Goal: Find specific page/section: Find specific page/section

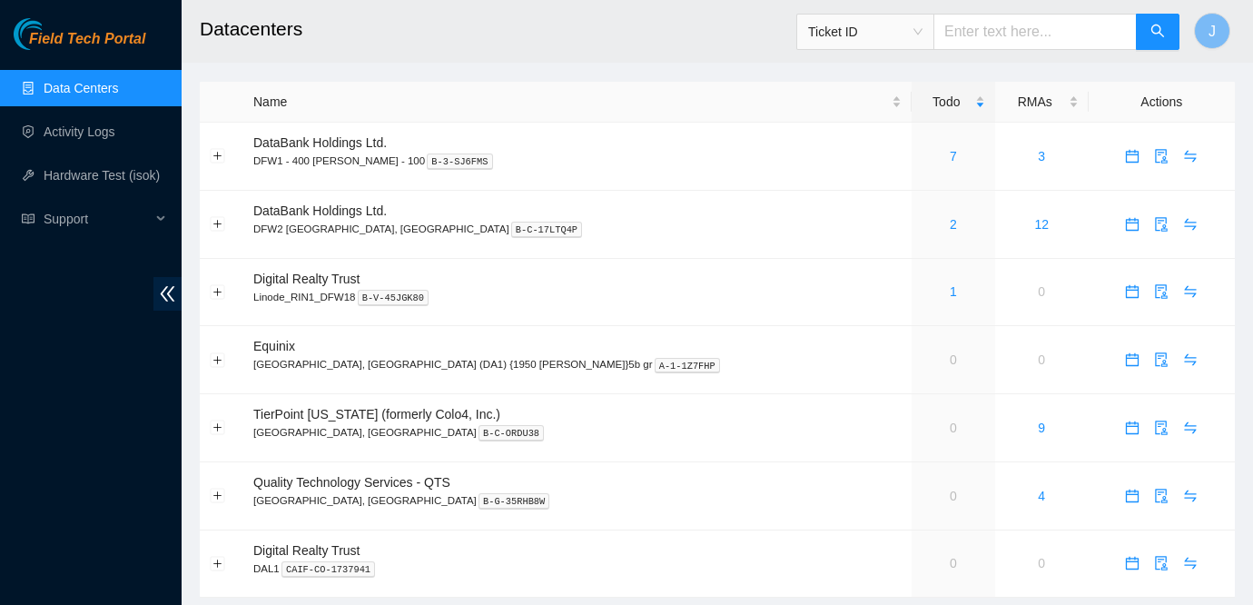
click at [79, 84] on link "Data Centers" at bounding box center [81, 88] width 74 height 15
click at [950, 158] on link "7" at bounding box center [953, 156] width 7 height 15
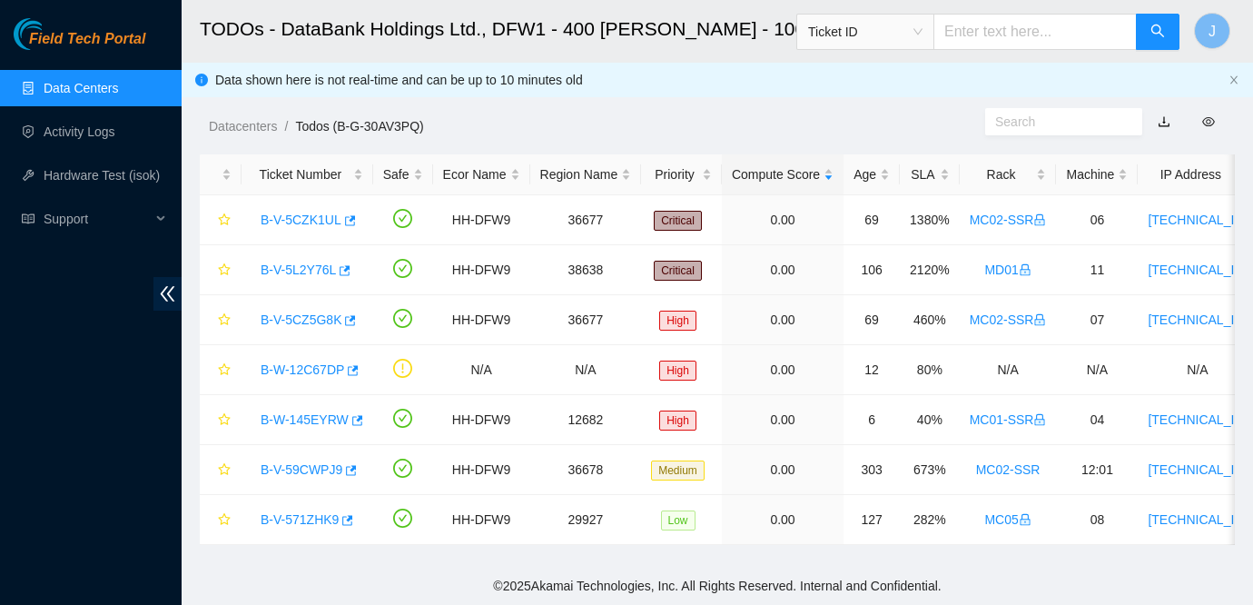
click at [17, 357] on div "Field Tech Portal Data Centers Activity Logs Hardware Test (isok) Support" at bounding box center [91, 311] width 182 height 587
click at [107, 84] on link "Data Centers" at bounding box center [81, 88] width 74 height 15
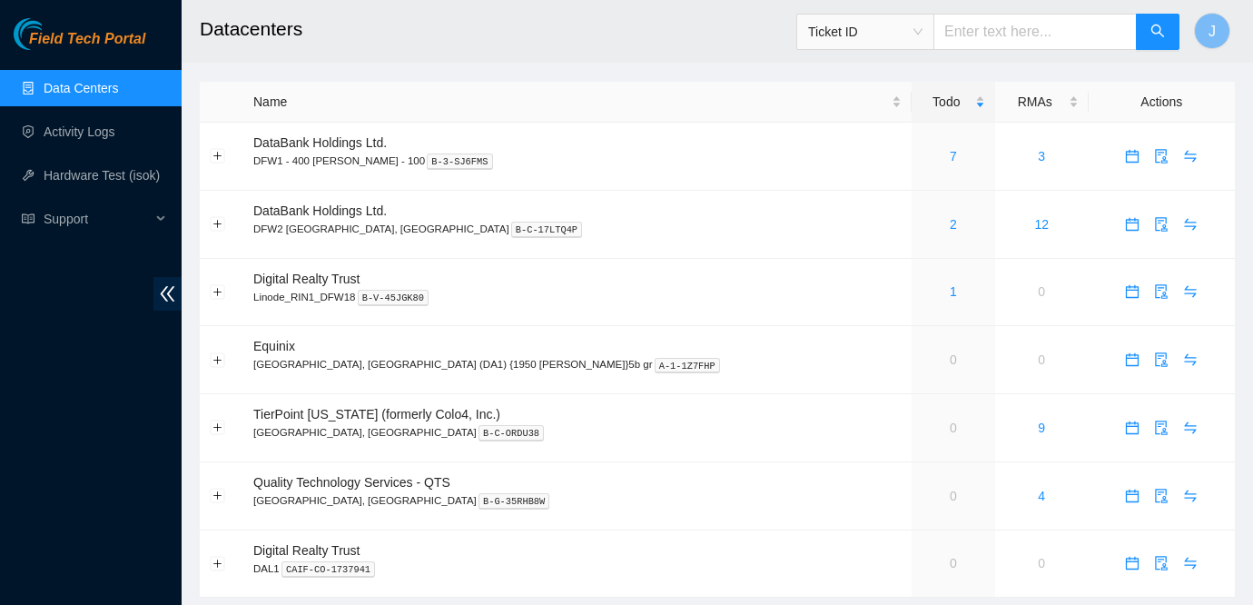
click at [61, 343] on div "Field Tech Portal Data Centers Activity Logs Hardware Test (isok) Support" at bounding box center [91, 311] width 182 height 587
click at [435, 35] on h2 "Datacenters" at bounding box center [626, 29] width 852 height 58
click at [950, 226] on link "2" at bounding box center [953, 224] width 7 height 15
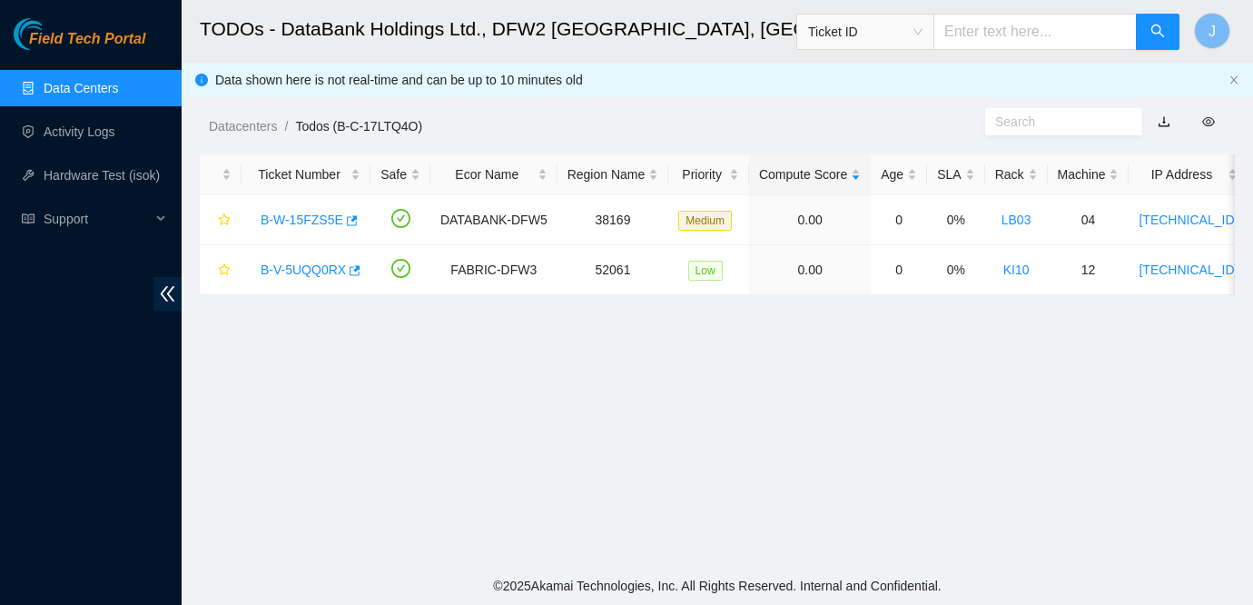
click at [50, 94] on link "Data Centers" at bounding box center [81, 88] width 74 height 15
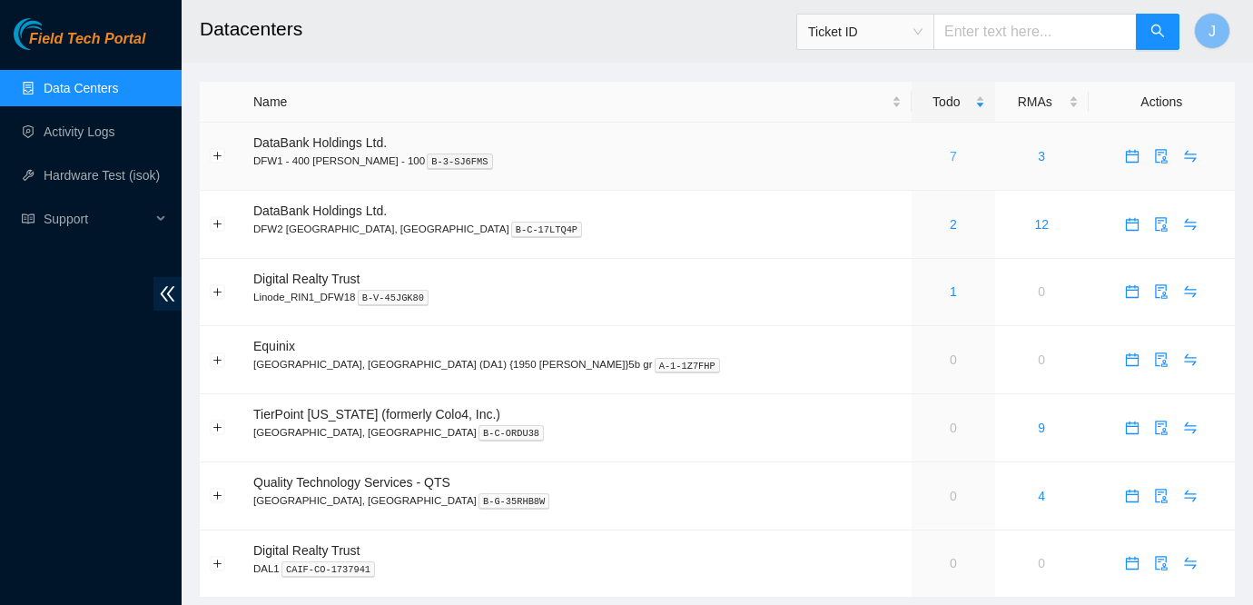
click at [950, 155] on link "7" at bounding box center [953, 156] width 7 height 15
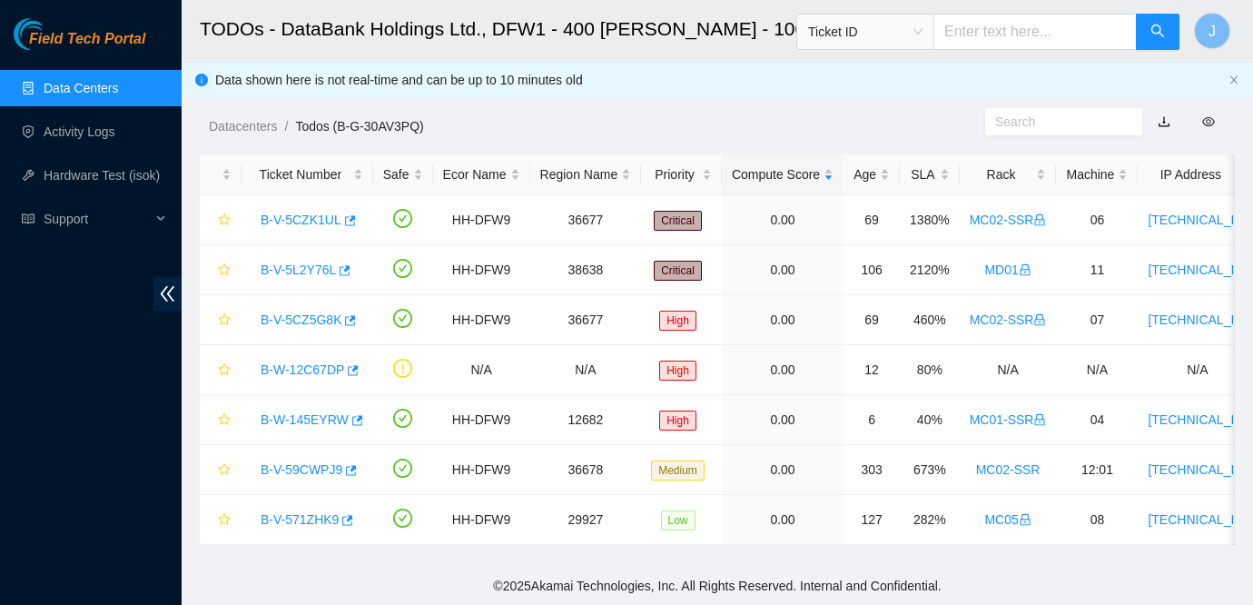
click at [104, 93] on link "Data Centers" at bounding box center [81, 88] width 74 height 15
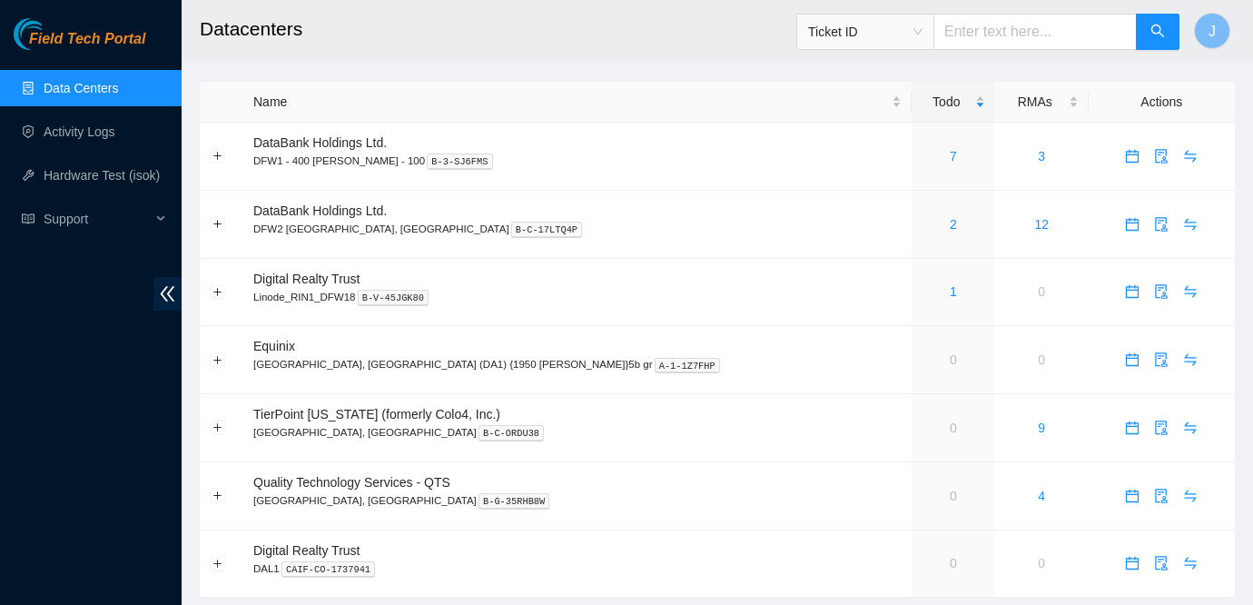
click at [36, 432] on div "Field Tech Portal Data Centers Activity Logs Hardware Test (isok) Support" at bounding box center [91, 311] width 182 height 587
click at [950, 152] on link "7" at bounding box center [953, 156] width 7 height 15
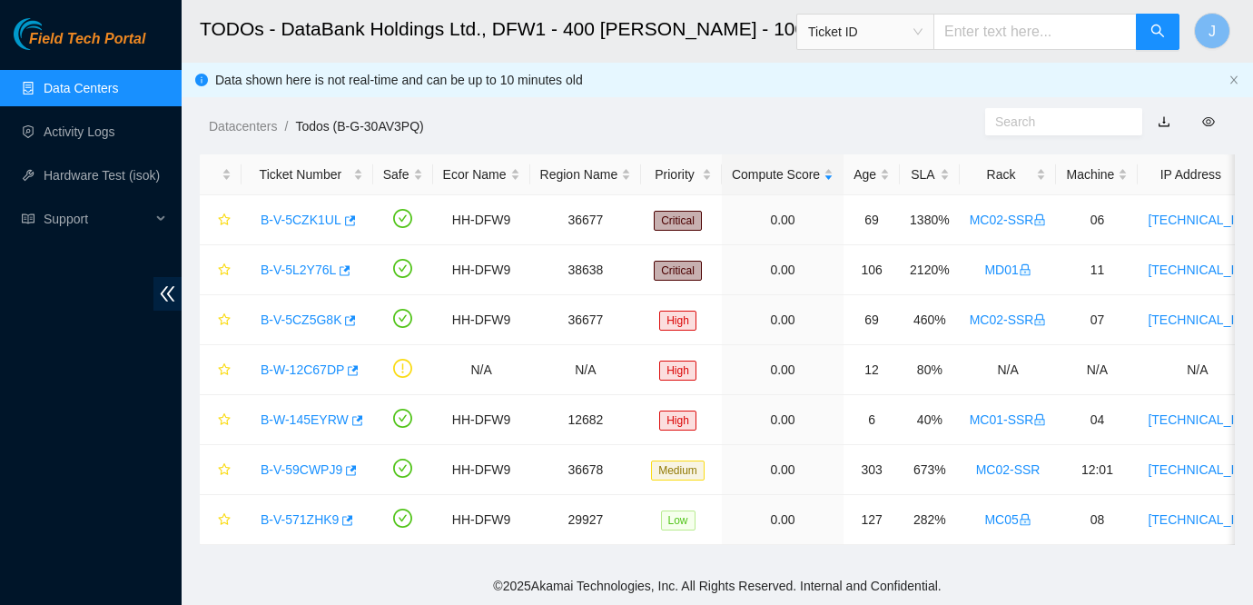
click at [54, 421] on div "Field Tech Portal Data Centers Activity Logs Hardware Test (isok) Support" at bounding box center [91, 311] width 182 height 587
click at [91, 136] on link "Activity Logs" at bounding box center [80, 131] width 72 height 15
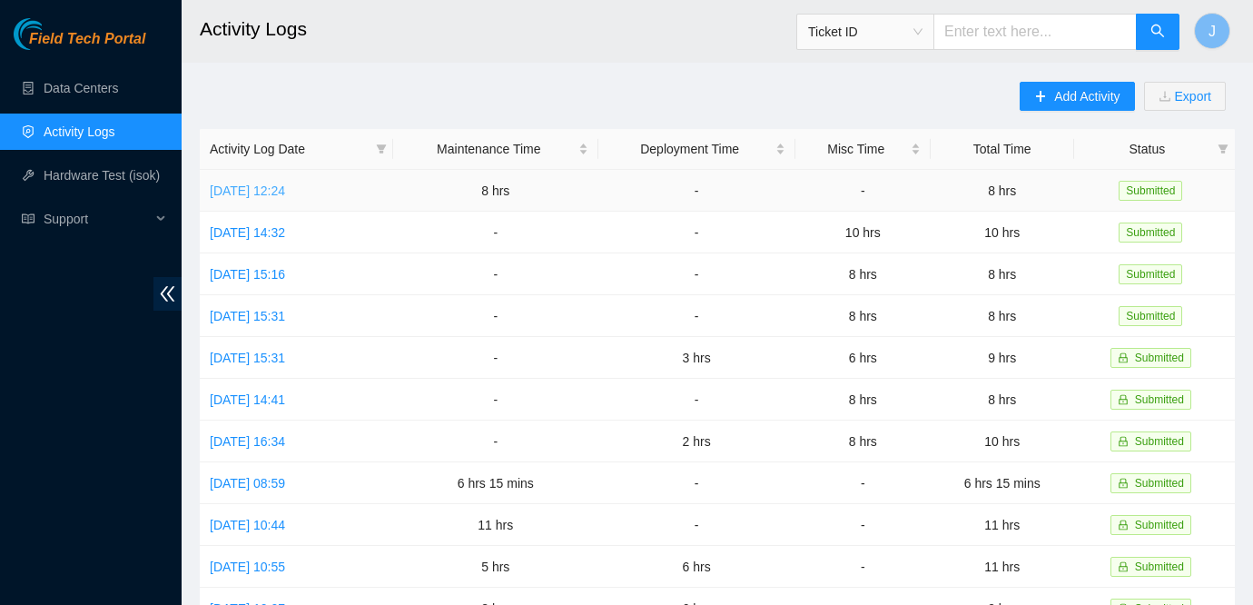
click at [285, 191] on link "[DATE] 12:24" at bounding box center [247, 190] width 75 height 15
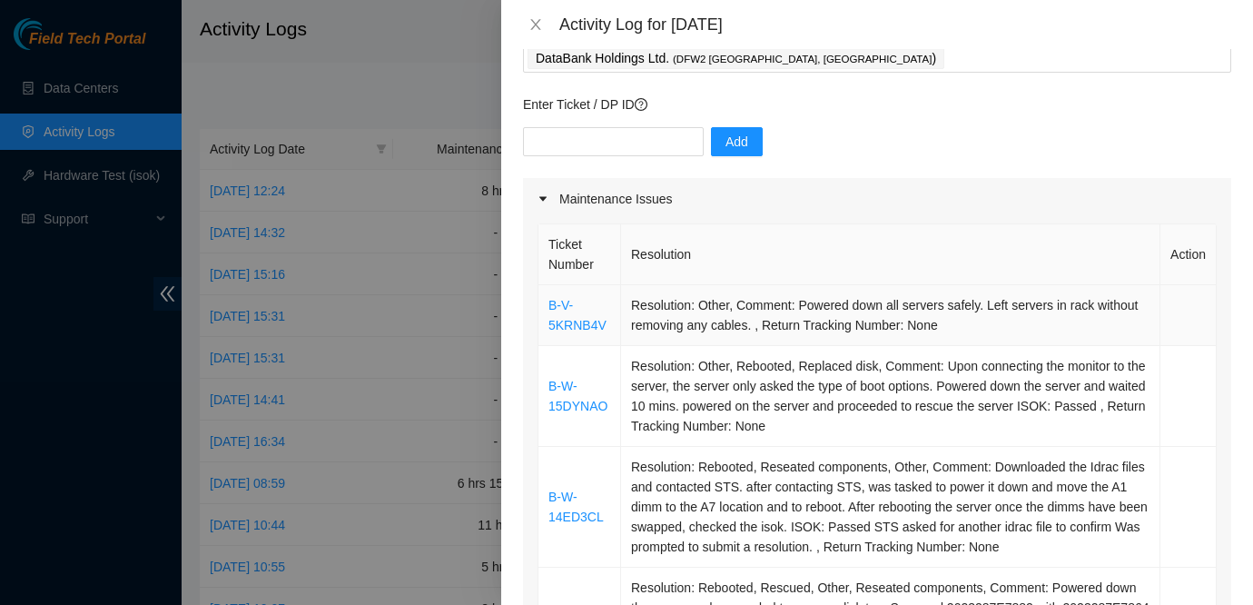
scroll to position [100, 0]
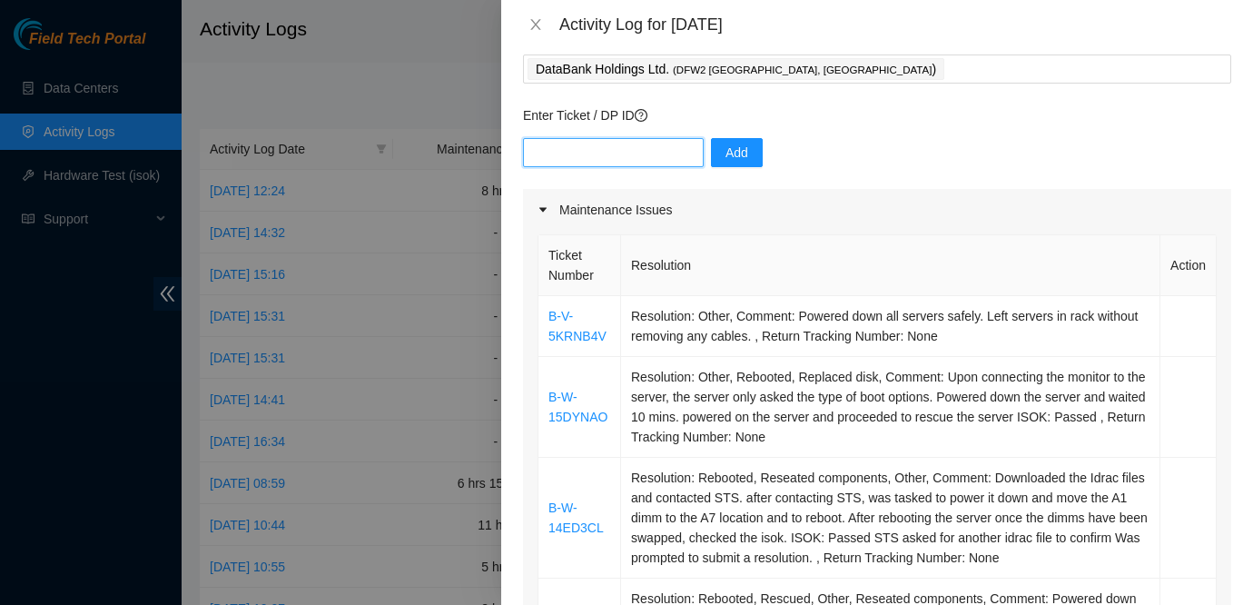
click at [575, 154] on input "text" at bounding box center [613, 152] width 181 height 29
click at [804, 116] on p "Enter Ticket / DP ID" at bounding box center [877, 115] width 708 height 20
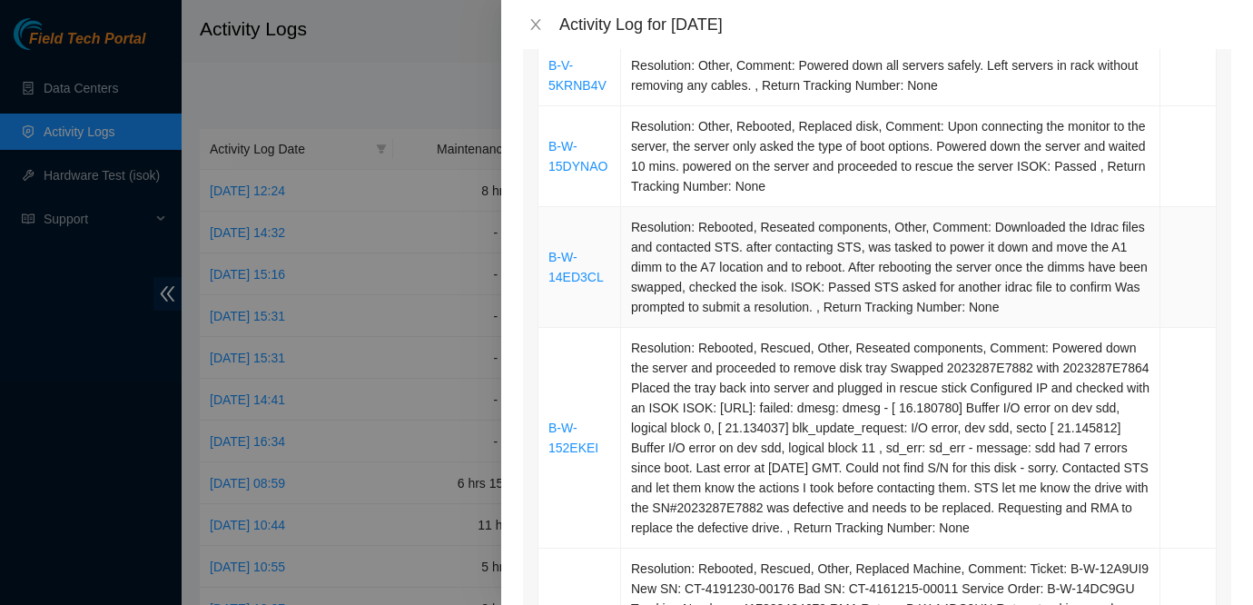
scroll to position [0, 0]
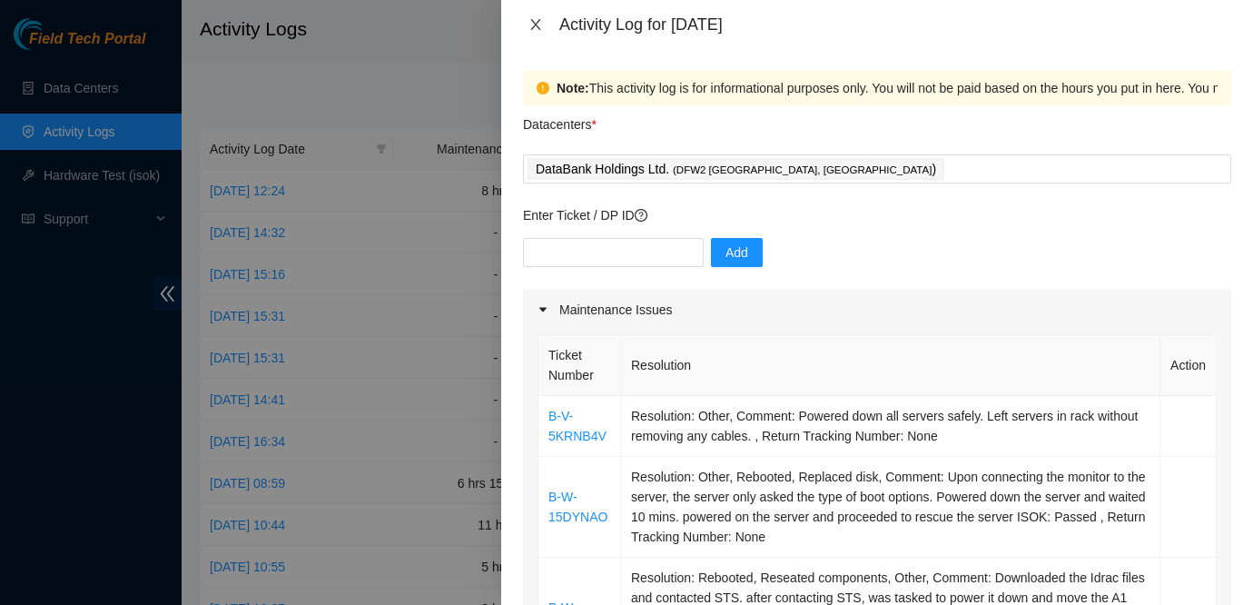
click at [535, 20] on icon "close" at bounding box center [536, 24] width 15 height 15
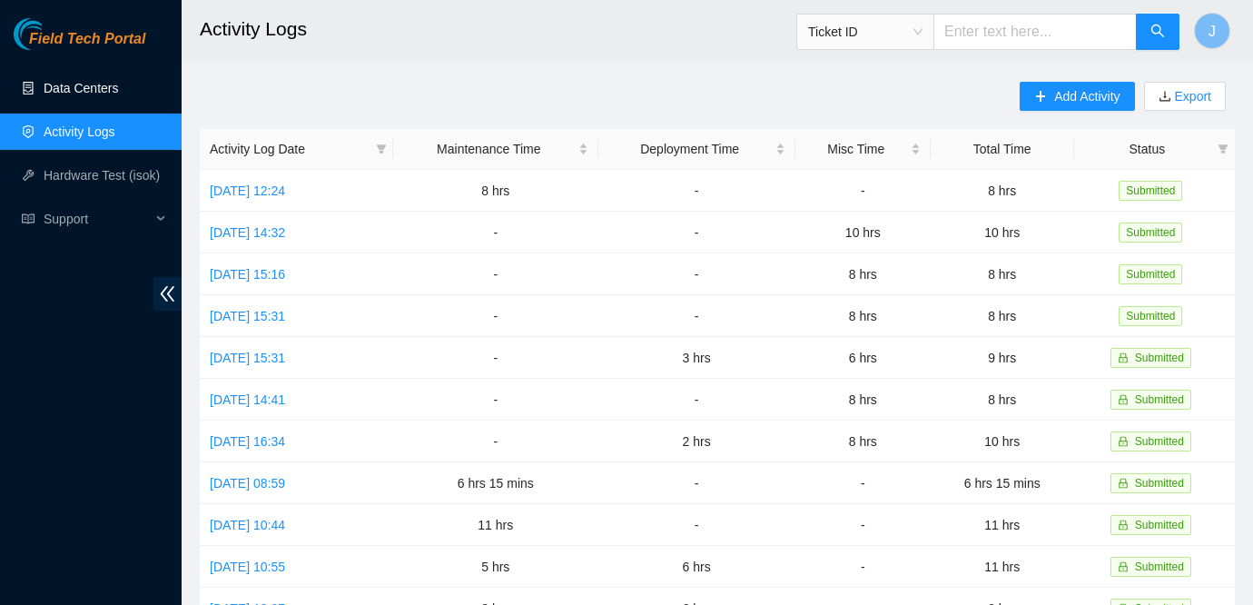
click at [88, 93] on link "Data Centers" at bounding box center [81, 88] width 74 height 15
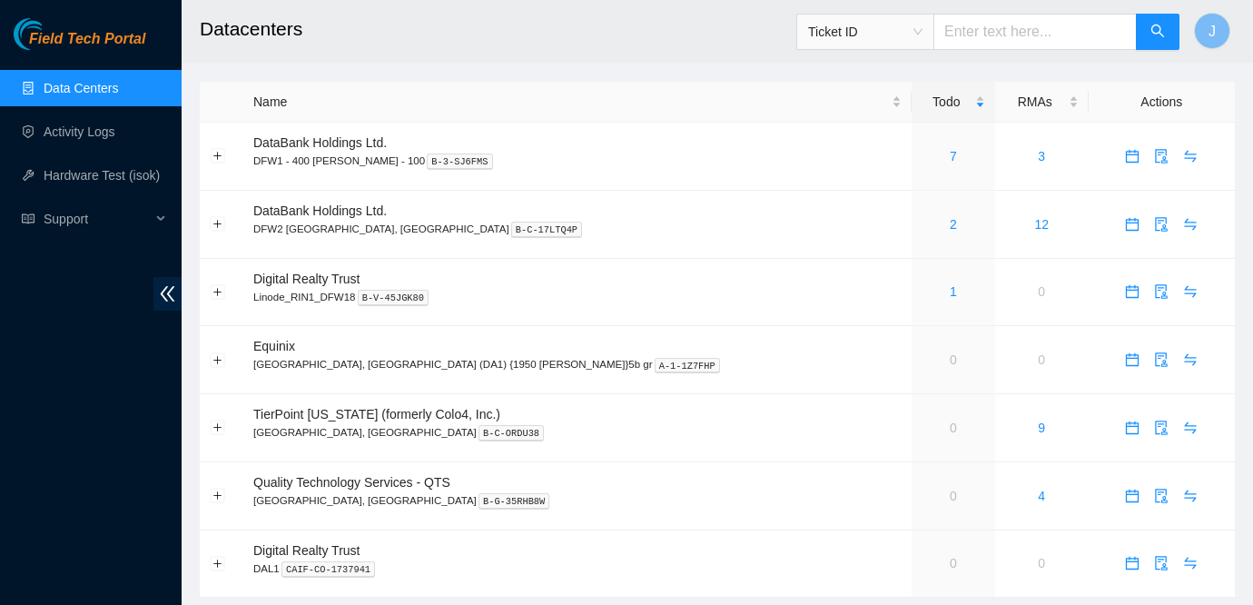
click at [23, 530] on div "Field Tech Portal Data Centers Activity Logs Hardware Test (isok) Support" at bounding box center [91, 311] width 182 height 587
click at [33, 400] on div "Field Tech Portal Data Centers Activity Logs Hardware Test (isok) Support" at bounding box center [91, 311] width 182 height 587
click at [16, 347] on div "Field Tech Portal Data Centers Activity Logs Hardware Test (isok) Support" at bounding box center [91, 311] width 182 height 587
